Goal: Check status

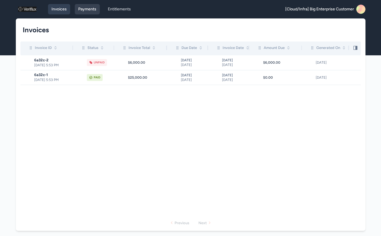
click at [82, 9] on link "Payments" at bounding box center [87, 9] width 25 height 10
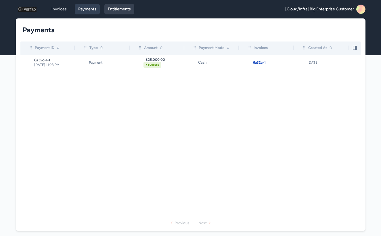
click at [120, 8] on link "Entitlements" at bounding box center [119, 9] width 30 height 10
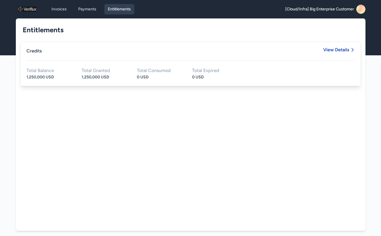
drag, startPoint x: 25, startPoint y: 75, endPoint x: 50, endPoint y: 76, distance: 25.6
click at [50, 76] on div "Credits View Details Total Balance 1,250,000 USD Total Granted 1,250,000 USD To…" at bounding box center [190, 63] width 340 height 45
click at [90, 76] on div "1,250,000 USD" at bounding box center [105, 77] width 46 height 6
drag, startPoint x: 150, startPoint y: 76, endPoint x: 136, endPoint y: 76, distance: 13.5
click at [136, 76] on div "Total Balance 1,250,000 USD Total Granted 1,250,000 USD Total Consumed 0 USD To…" at bounding box center [190, 74] width 328 height 12
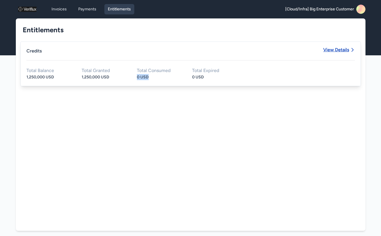
click at [340, 48] on span "View Details" at bounding box center [336, 49] width 26 height 5
